Goal: Transaction & Acquisition: Download file/media

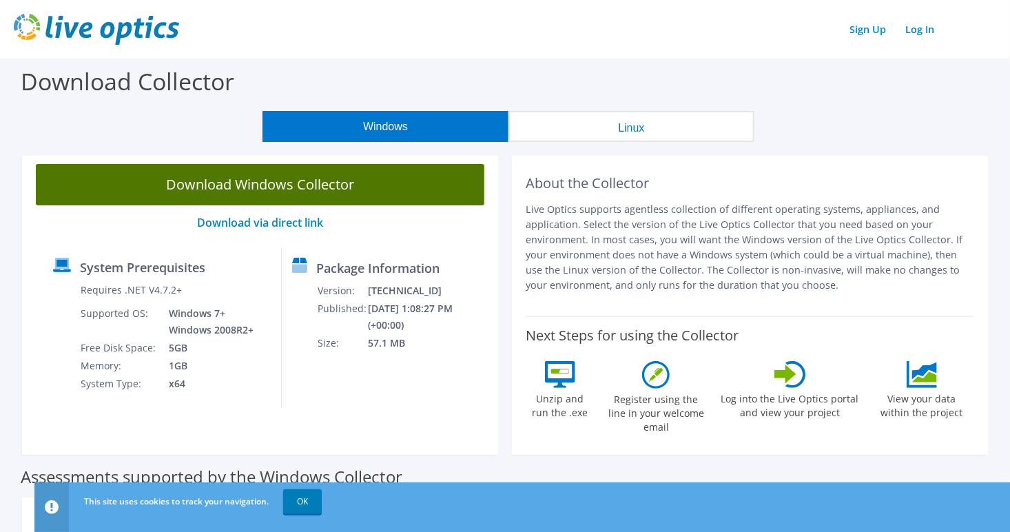
click at [304, 186] on link "Download Windows Collector" at bounding box center [260, 184] width 448 height 41
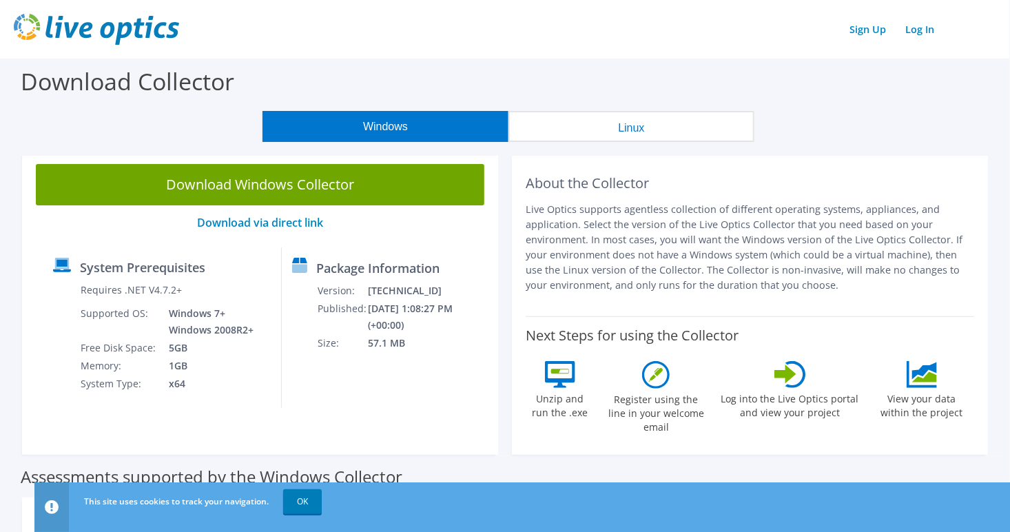
click at [797, 171] on div "About the Collector Live Optics supports agentless collection of different oper…" at bounding box center [750, 233] width 448 height 138
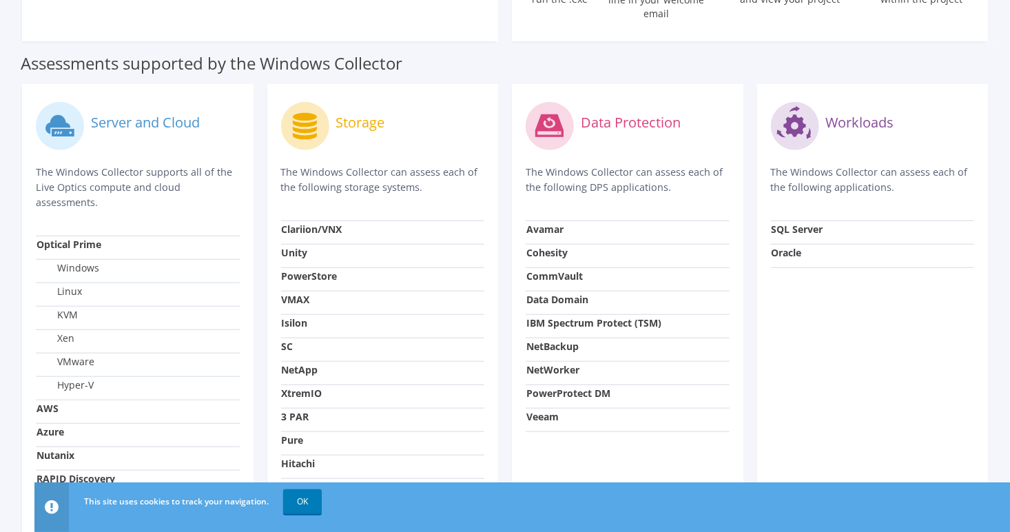
scroll to position [504, 0]
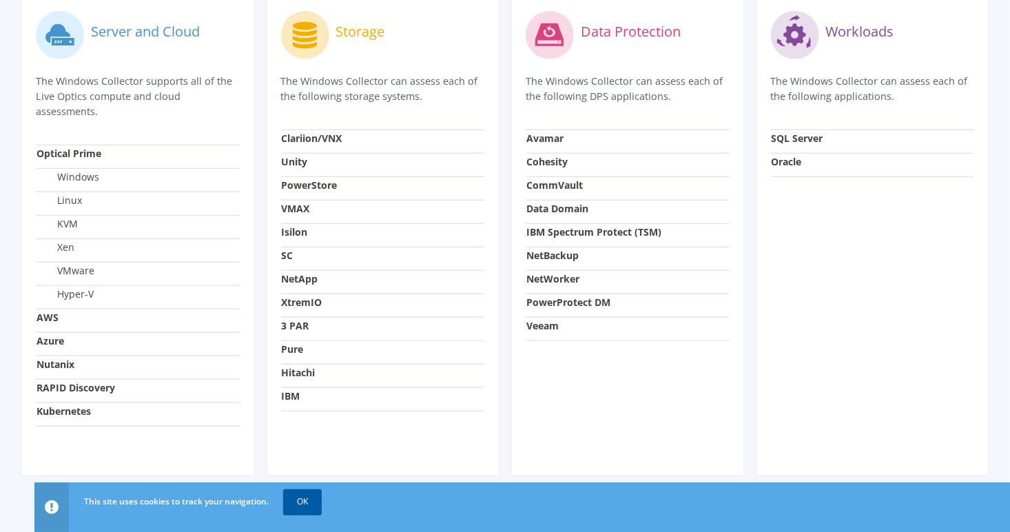
click at [304, 504] on link "OK" at bounding box center [302, 501] width 39 height 25
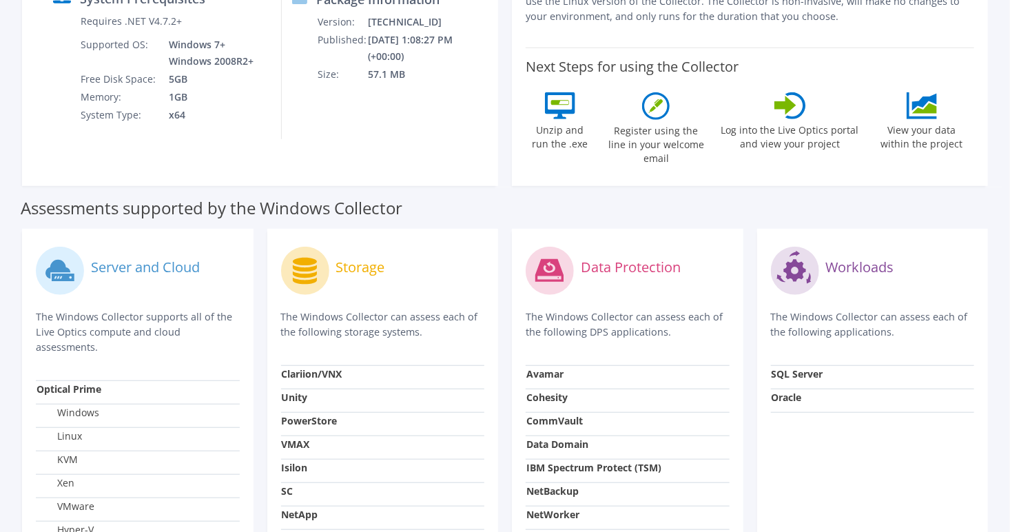
scroll to position [276, 0]
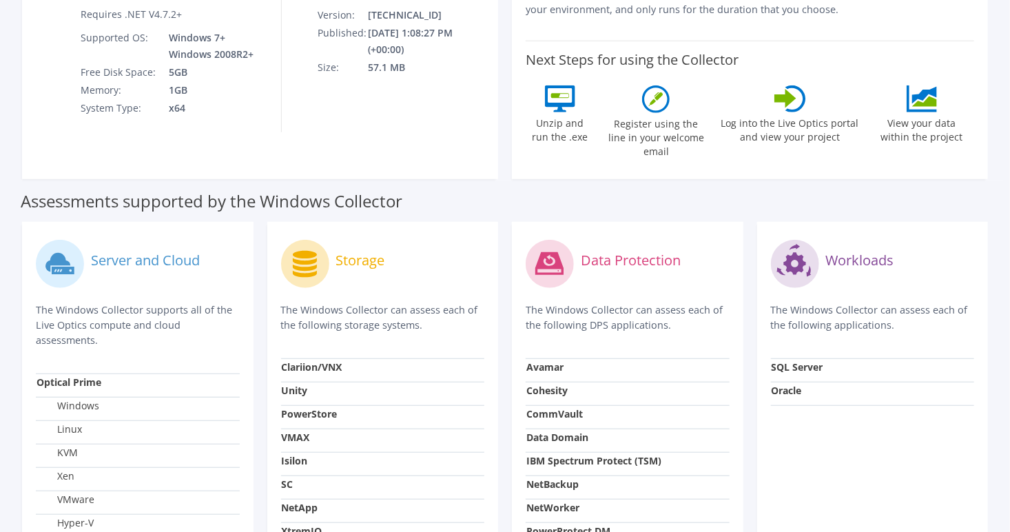
click at [426, 222] on div "Storage The Windows Collector can assess each of the following storage systems.…" at bounding box center [382, 463] width 231 height 482
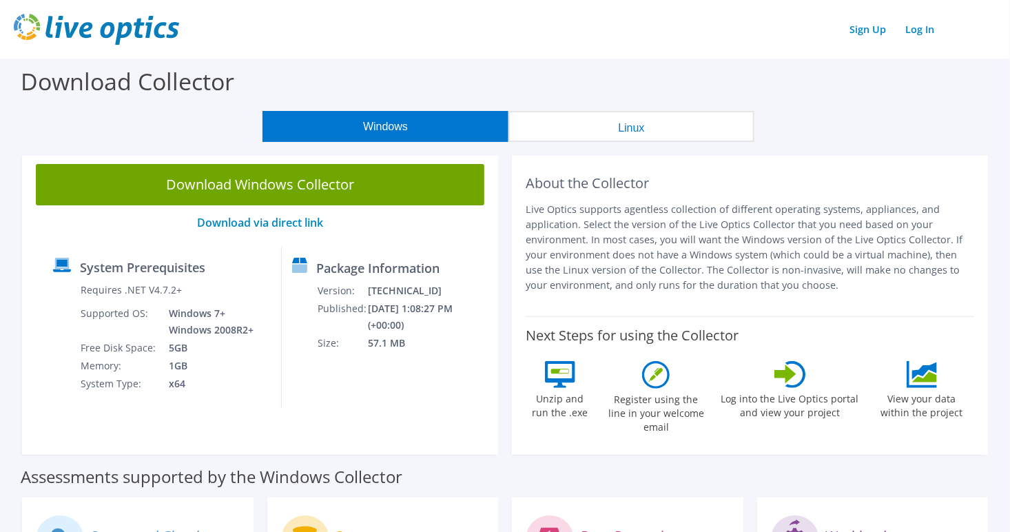
click at [369, 178] on link "Download Windows Collector" at bounding box center [260, 184] width 448 height 41
click at [402, 368] on div "Package Information Version: [TECHNICAL_ID] Published: [DATE] 1:08:27 PM (+00:0…" at bounding box center [380, 327] width 196 height 161
